Goal: Task Accomplishment & Management: Use online tool/utility

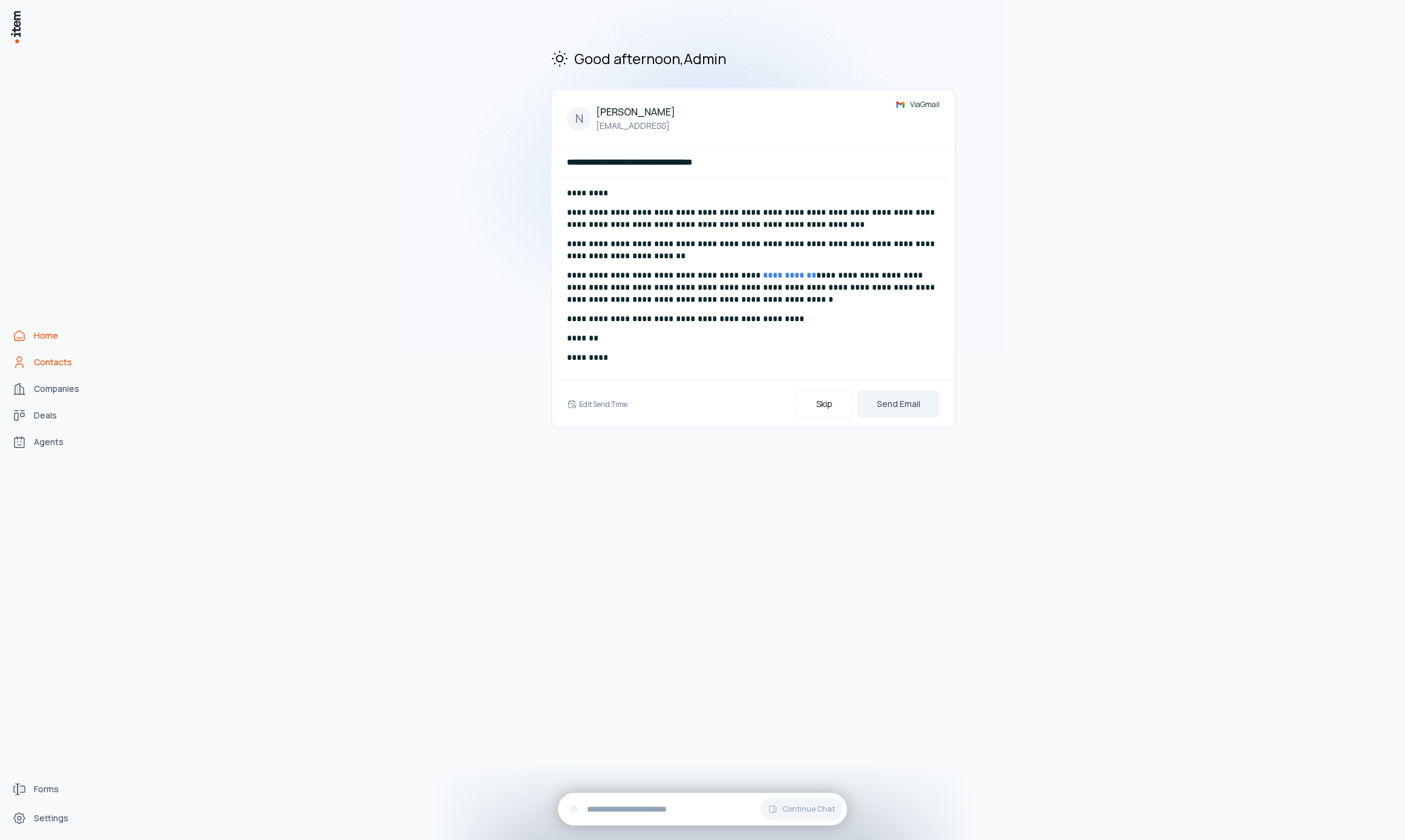
click at [54, 361] on span "Contacts" at bounding box center [53, 362] width 38 height 12
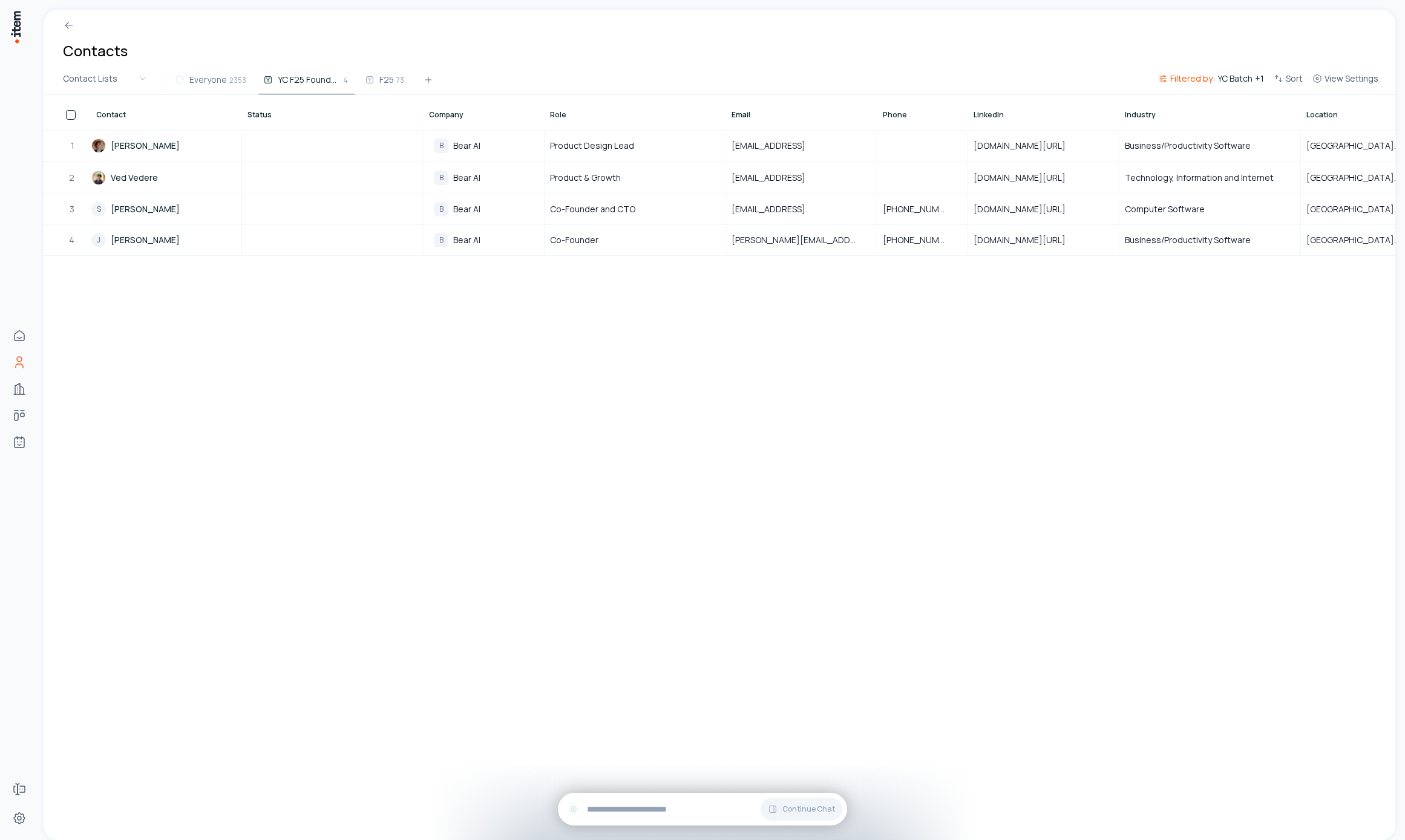
drag, startPoint x: 286, startPoint y: 365, endPoint x: 77, endPoint y: 389, distance: 210.4
click at [252, 376] on div "Contact Status Company Role Email Phone LinkedIn Industry Location Deals (Prima…" at bounding box center [719, 467] width 1352 height 745
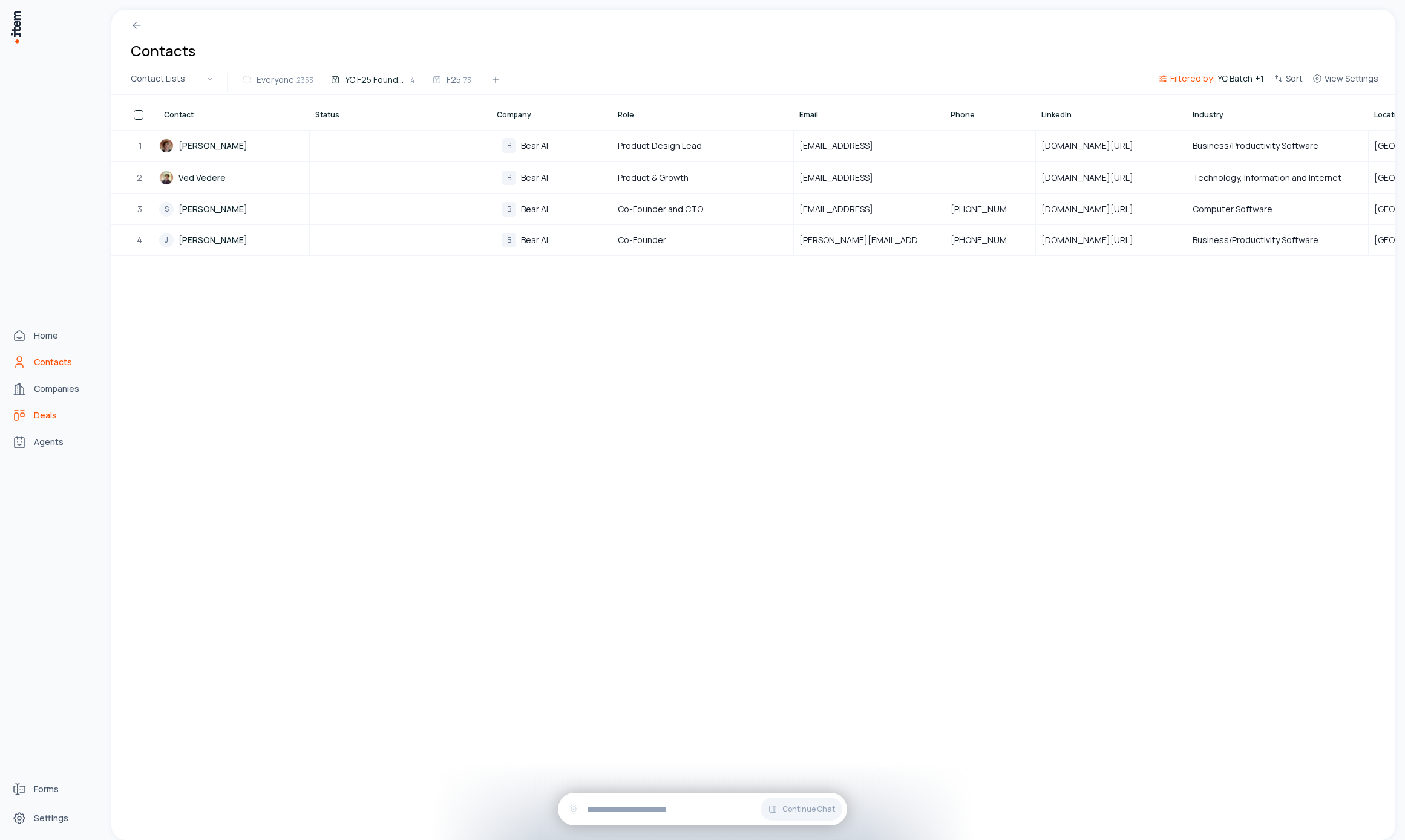
click at [36, 410] on span "Deals" at bounding box center [45, 416] width 23 height 12
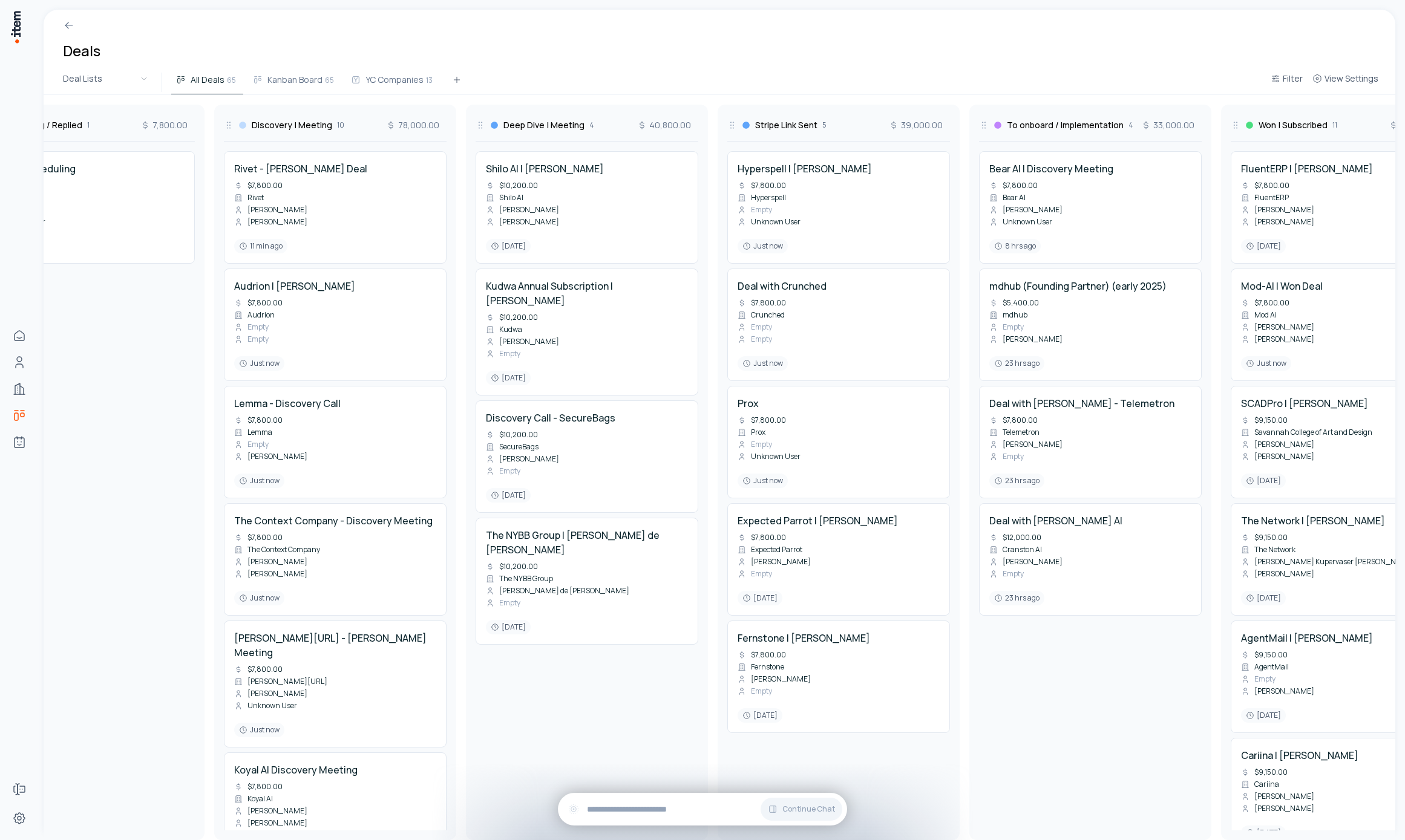
scroll to position [0, 580]
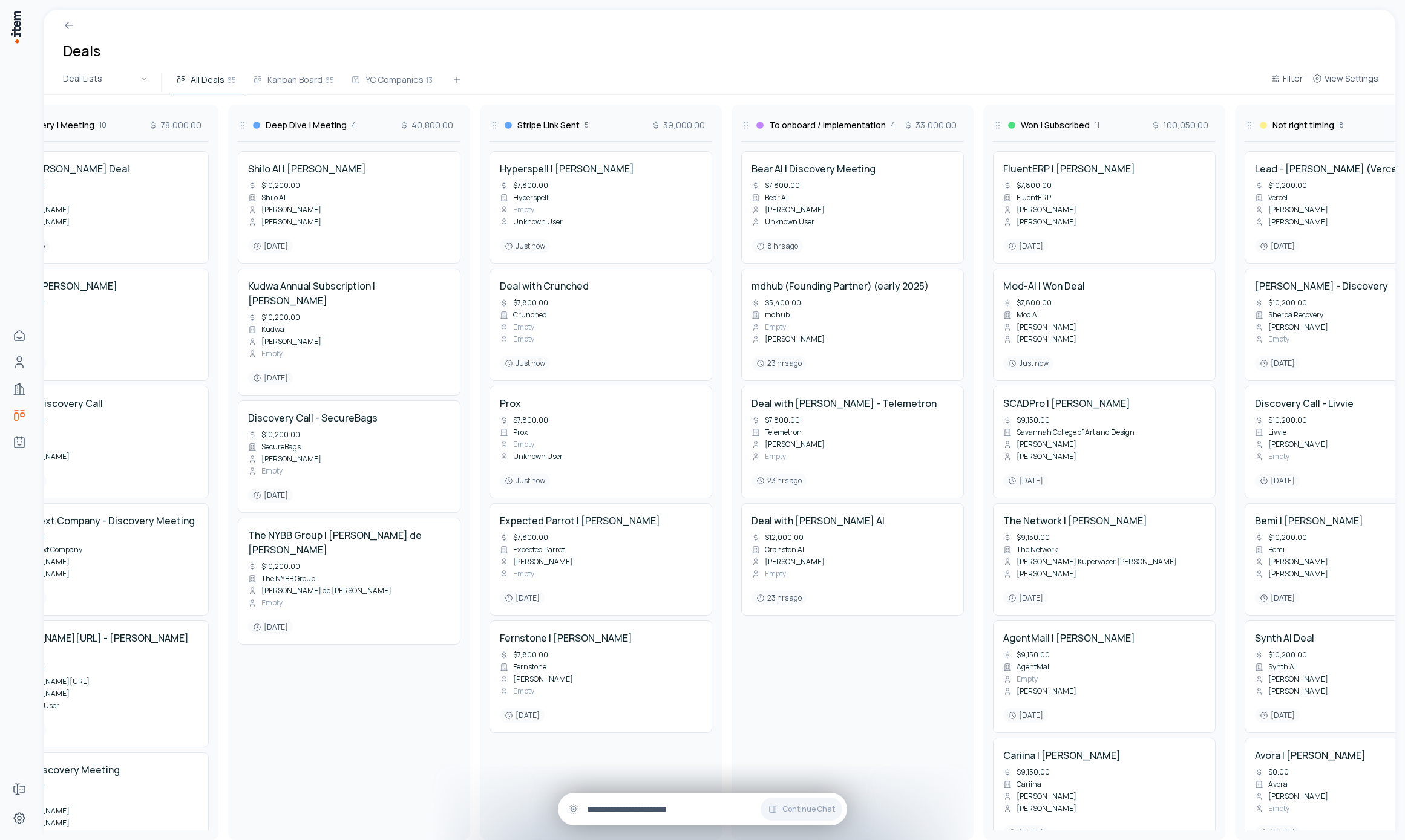
click at [620, 816] on input "text" at bounding box center [712, 809] width 250 height 14
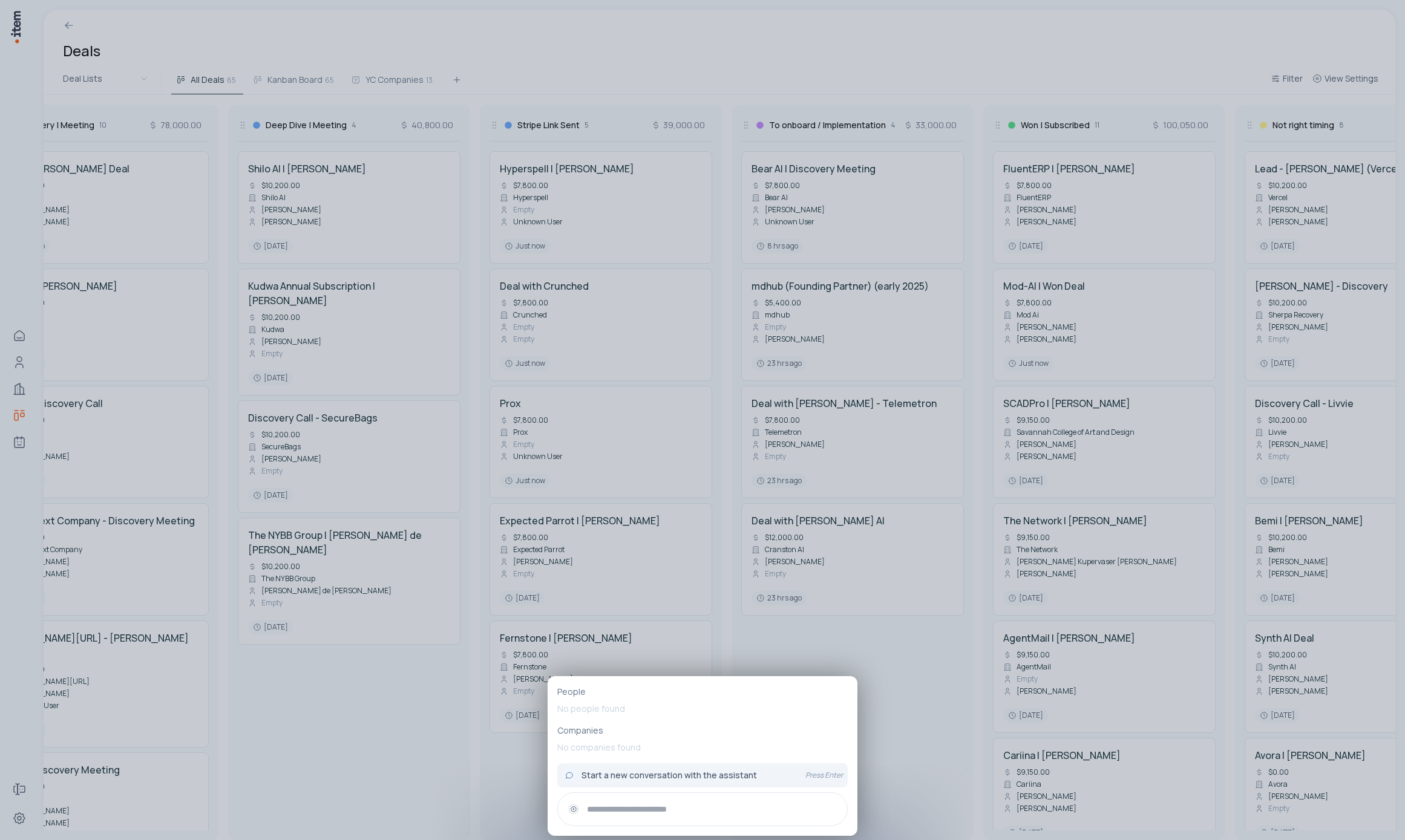
type input "*"
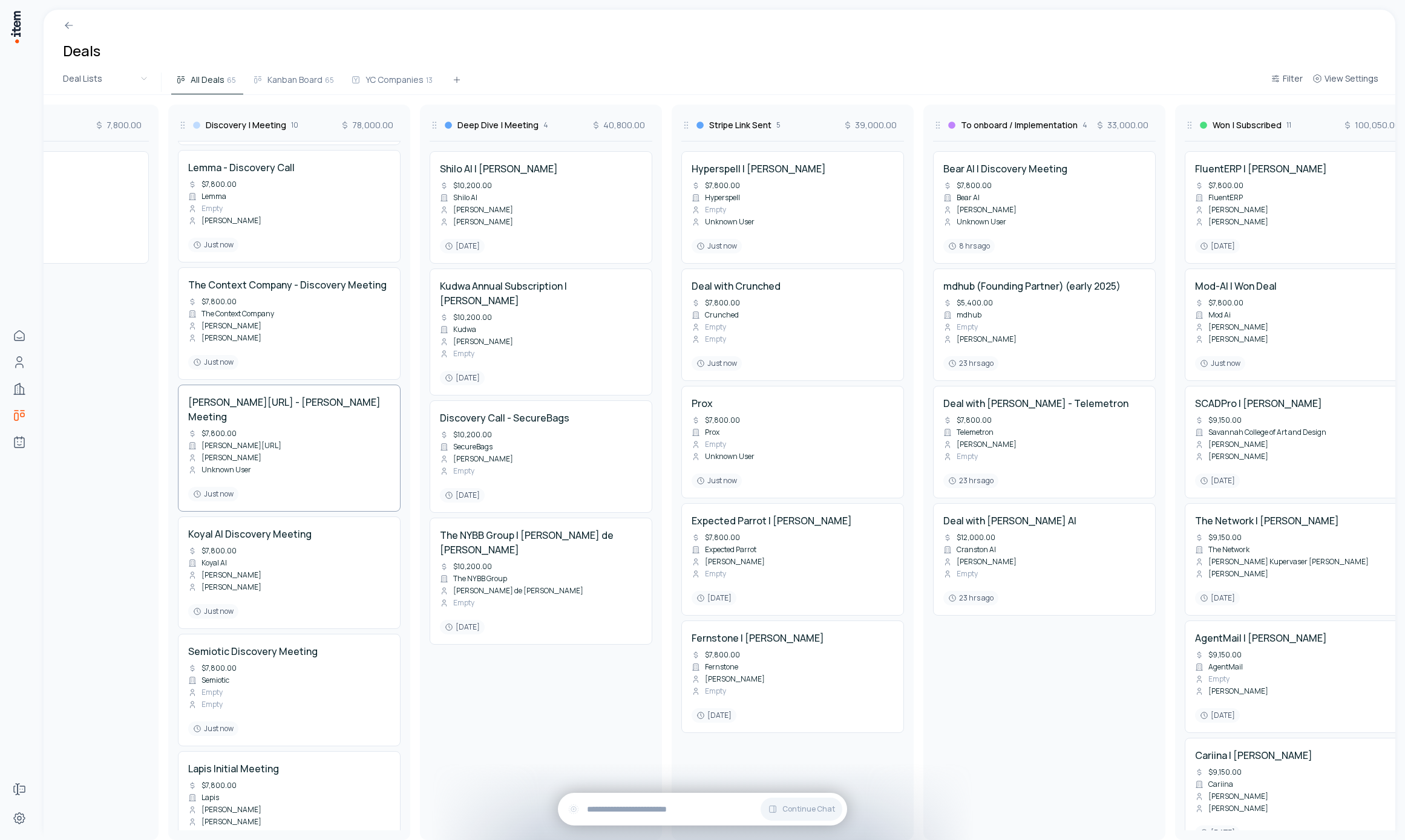
scroll to position [87, 0]
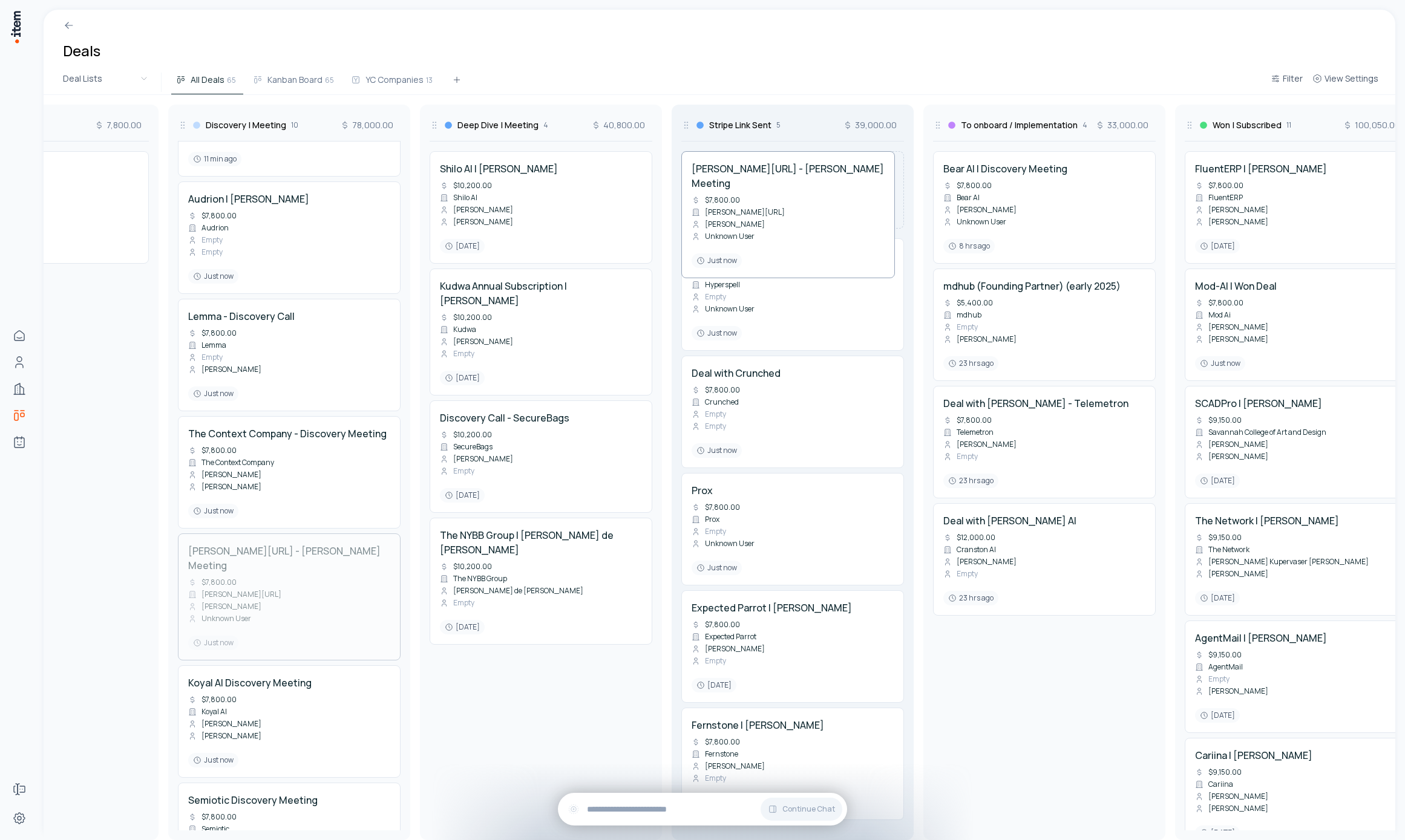
drag, startPoint x: 265, startPoint y: 600, endPoint x: 791, endPoint y: 245, distance: 634.6
click at [797, 245] on div "In contact 8 28,200.00 DocketQA | [PERSON_NAME] Empty DocketQA [PERSON_NAME] Em…" at bounding box center [1045, 467] width 2779 height 745
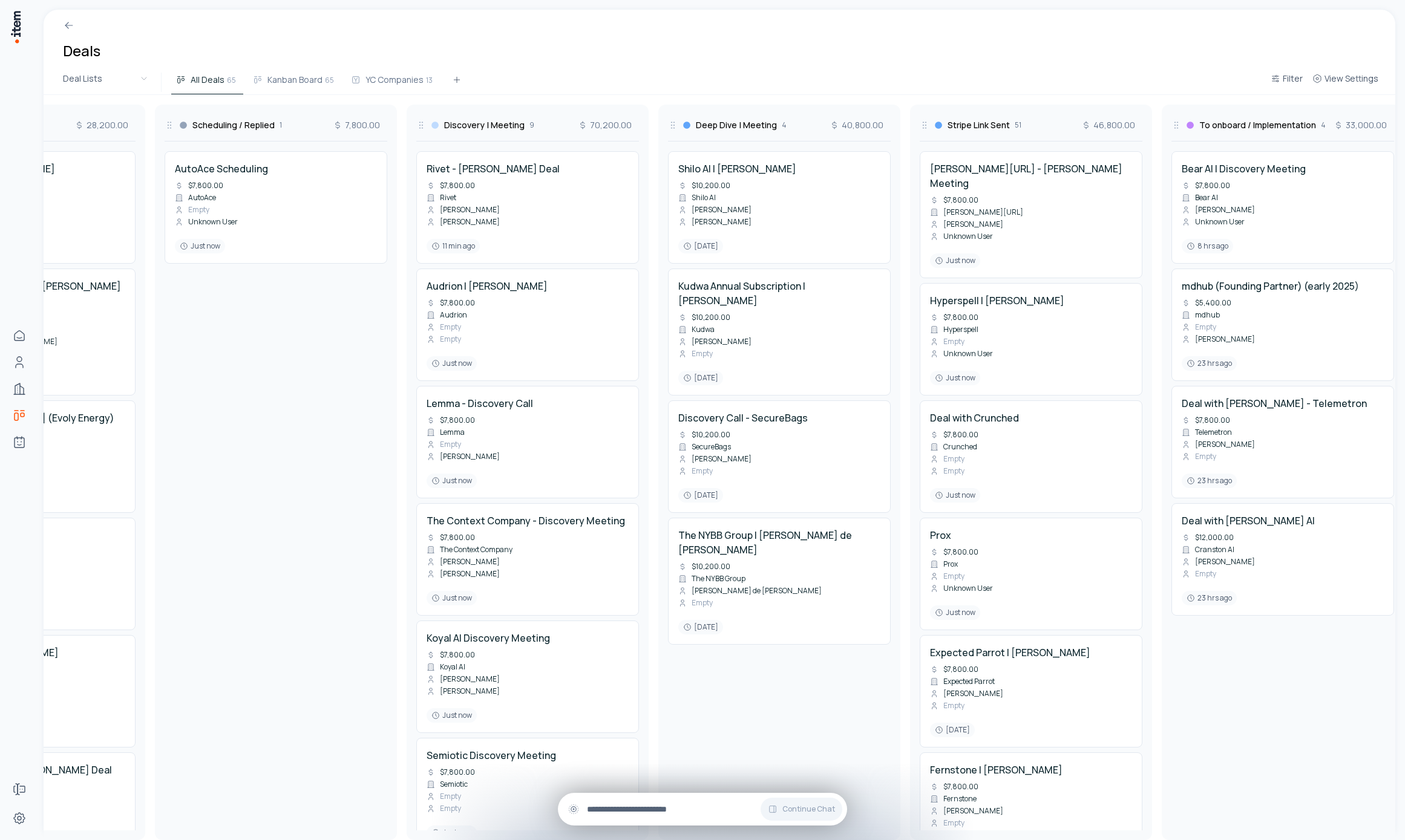
scroll to position [0, 228]
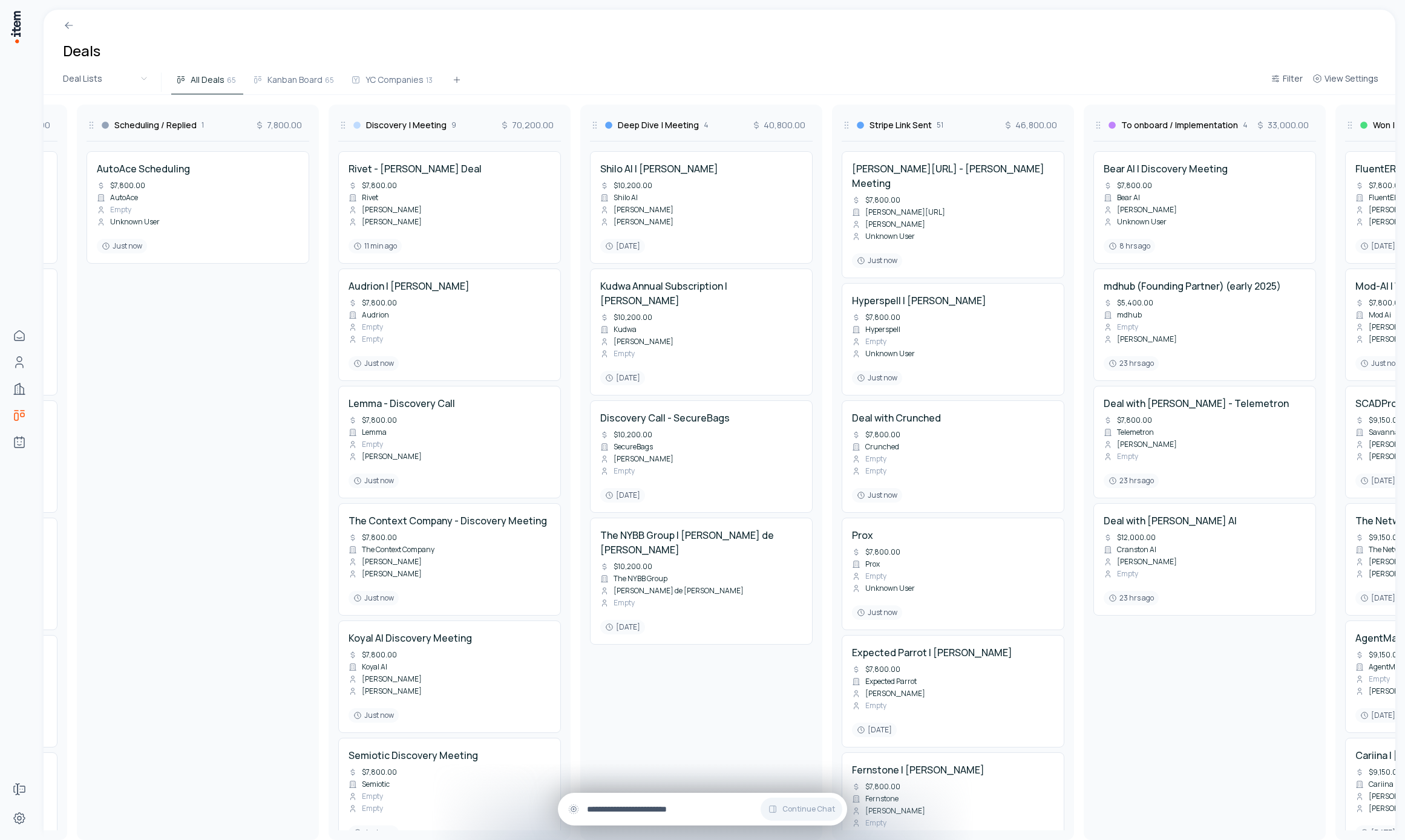
click at [641, 814] on input "text" at bounding box center [712, 809] width 250 height 14
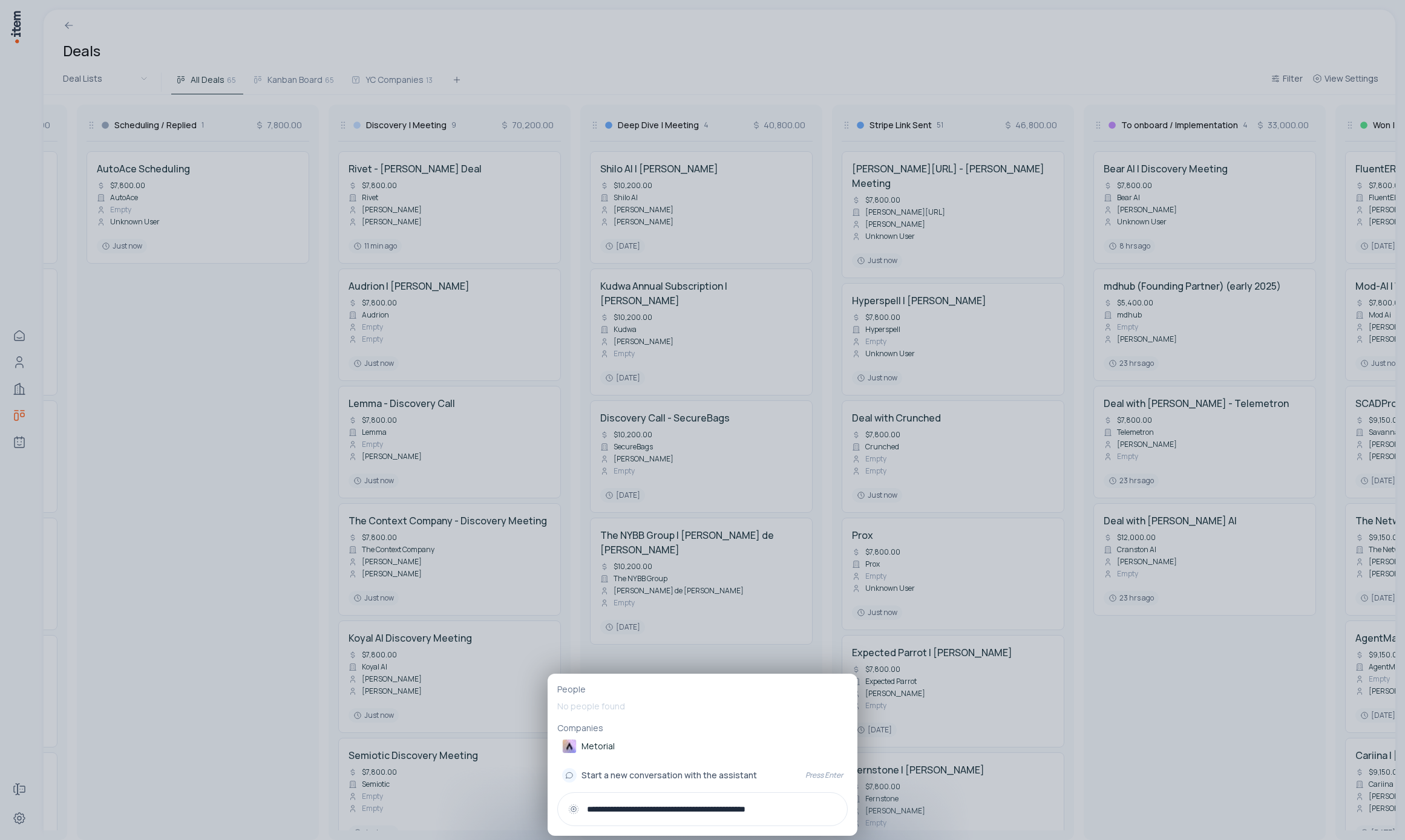
type input "**********"
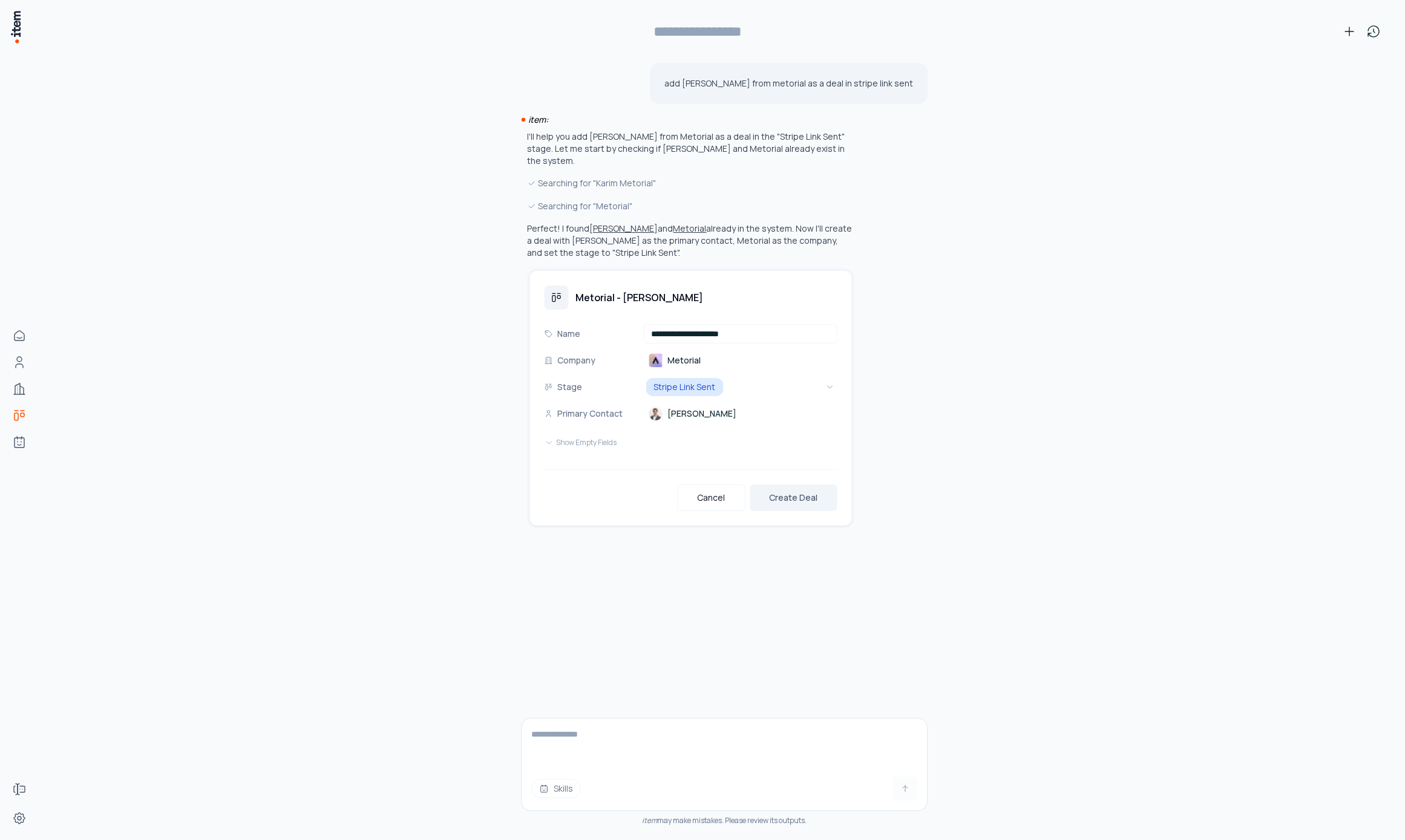
type input "**********"
click at [814, 489] on button "Create Deal" at bounding box center [794, 497] width 87 height 26
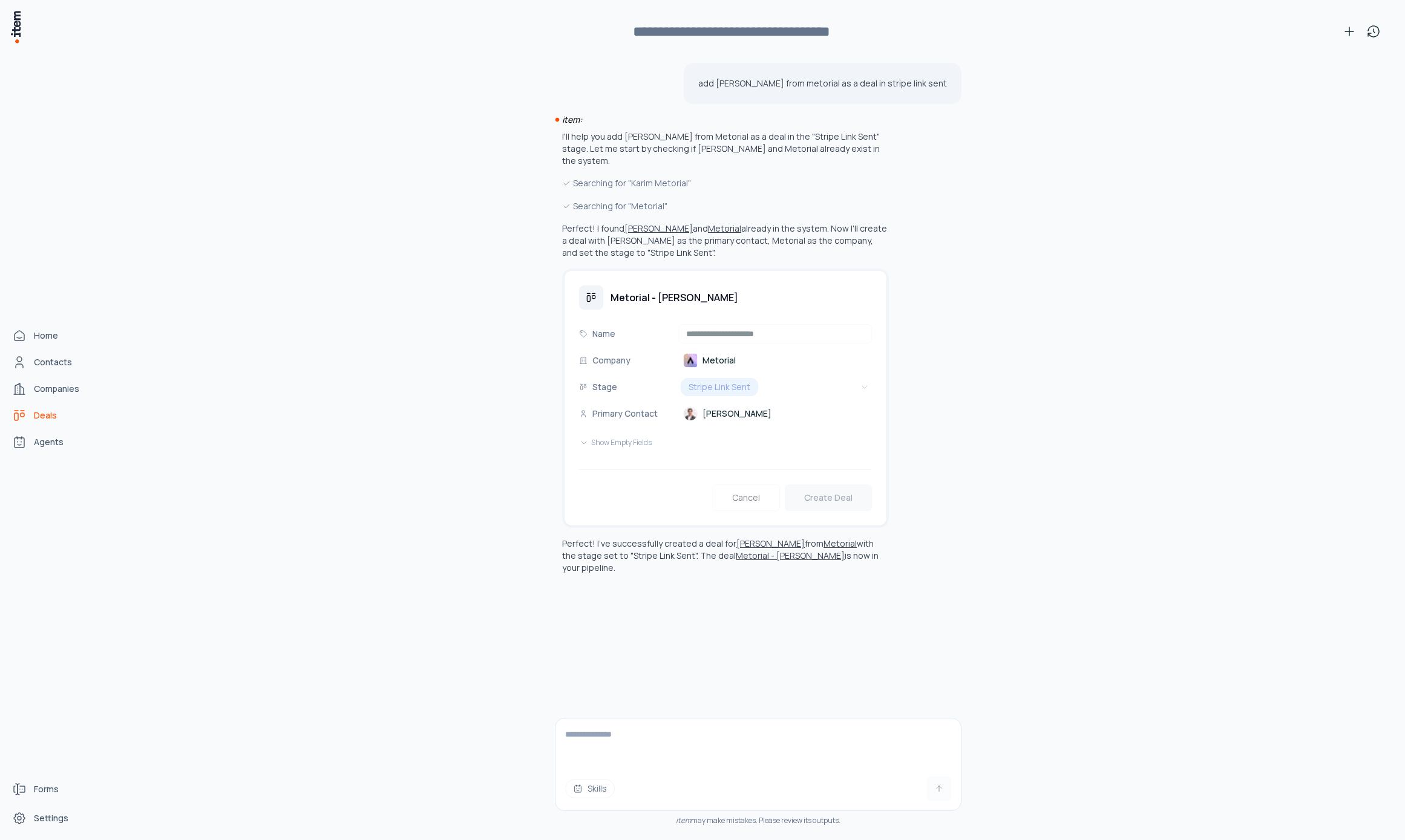
click at [20, 413] on use "deals" at bounding box center [19, 415] width 14 height 14
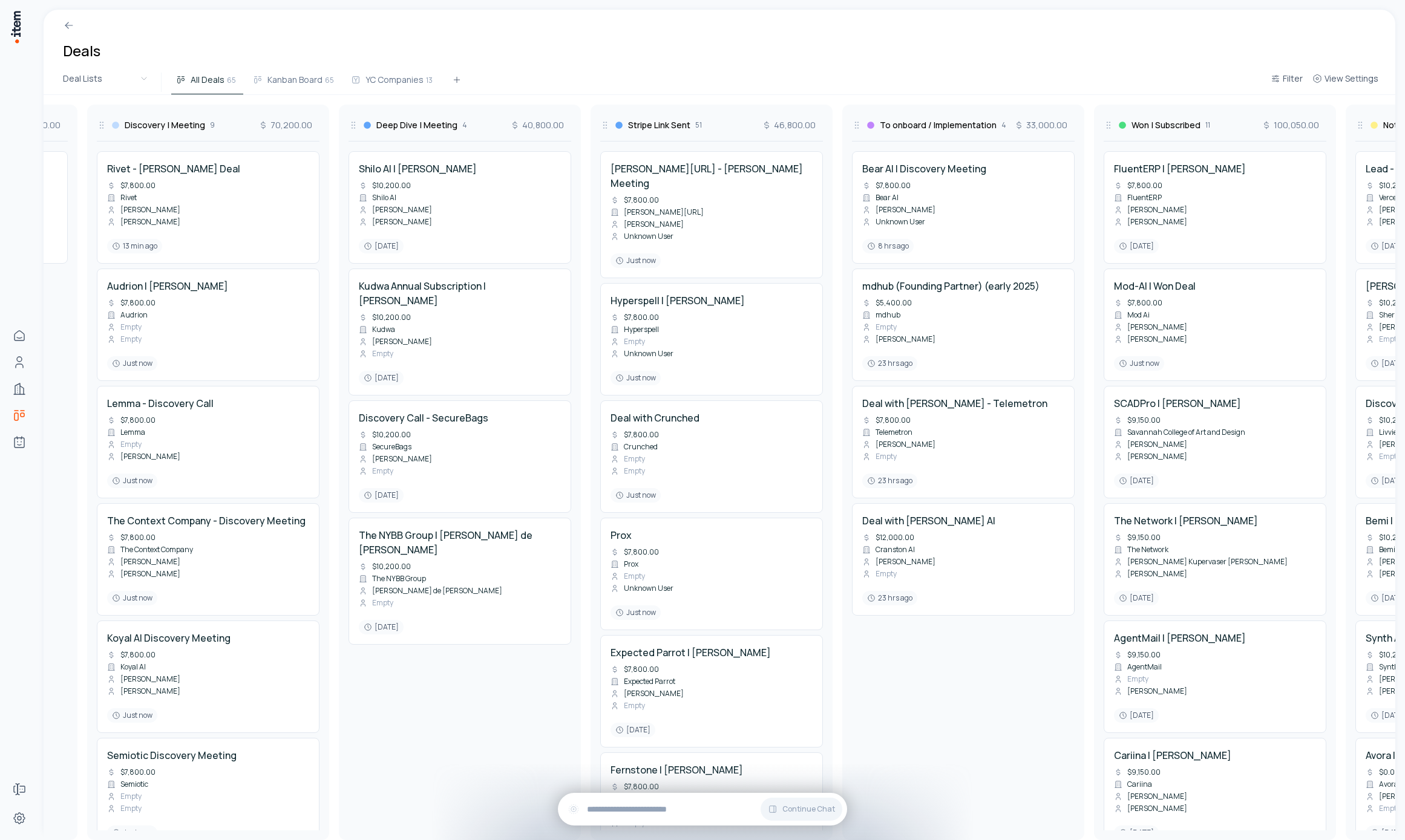
scroll to position [0, 726]
